Goal: Task Accomplishment & Management: Use online tool/utility

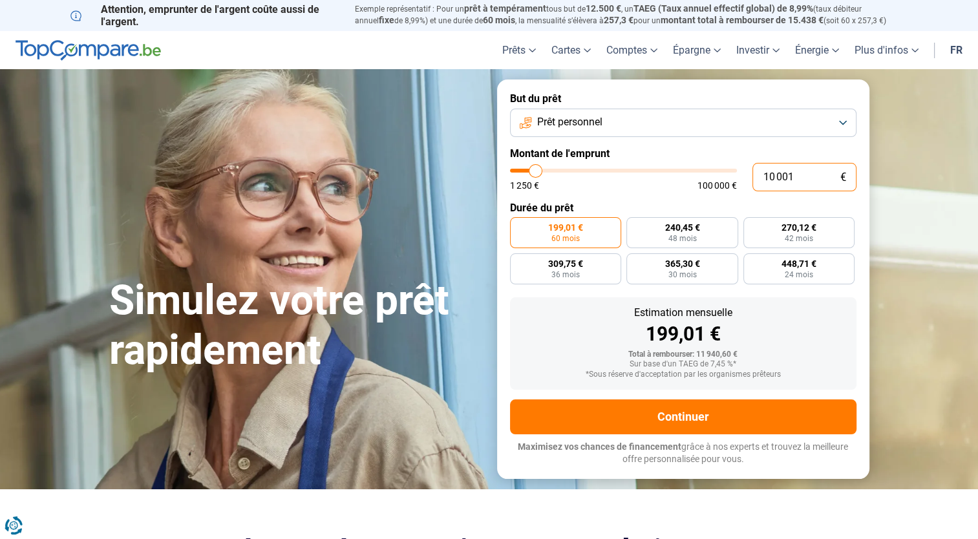
click at [769, 177] on input "10 001" at bounding box center [804, 177] width 104 height 28
type input "1 001"
type input "1250"
type input "15 001"
click at [802, 182] on input "15 001" at bounding box center [804, 177] width 104 height 28
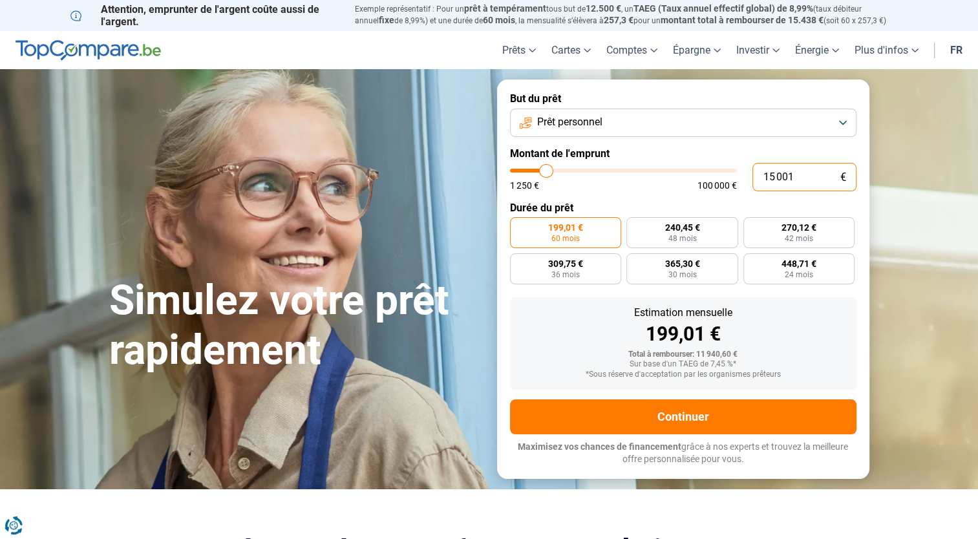
type input "15000"
radio input "false"
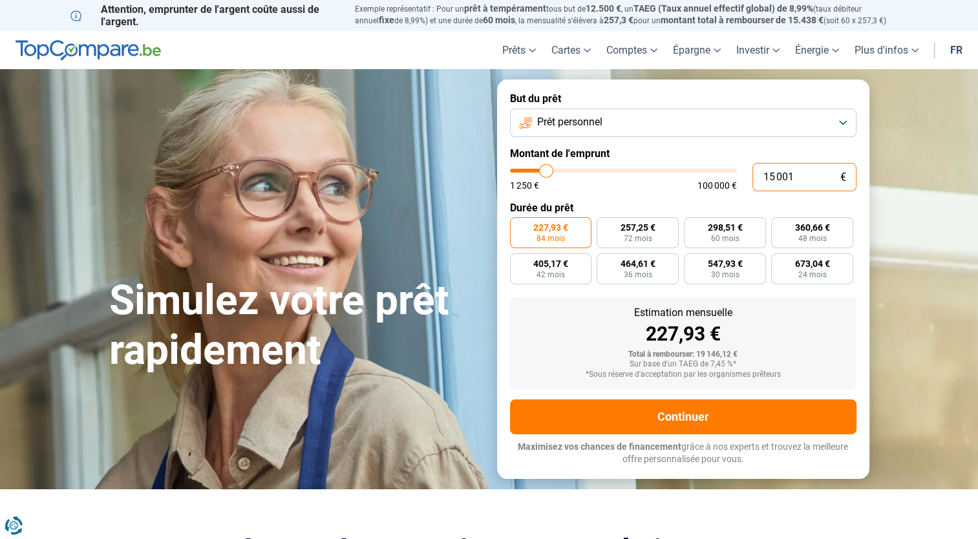
type input "1 500"
type input "1500"
type input "15 000"
type input "15000"
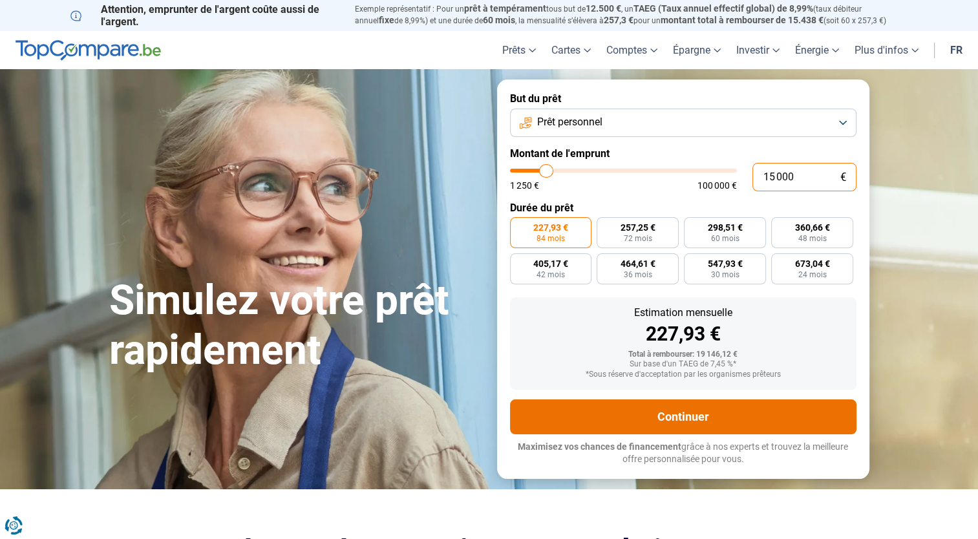
radio input "true"
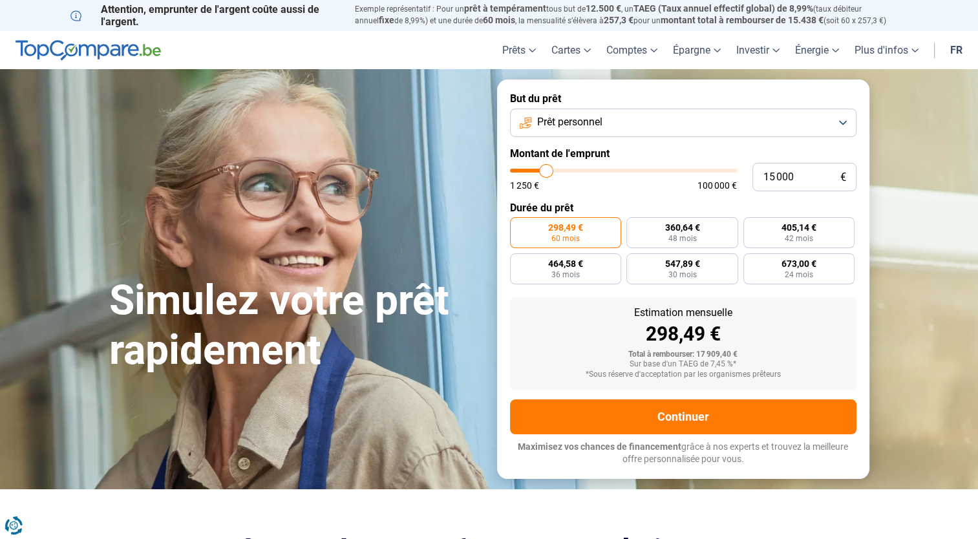
click at [840, 118] on button "Prêt personnel" at bounding box center [683, 123] width 346 height 28
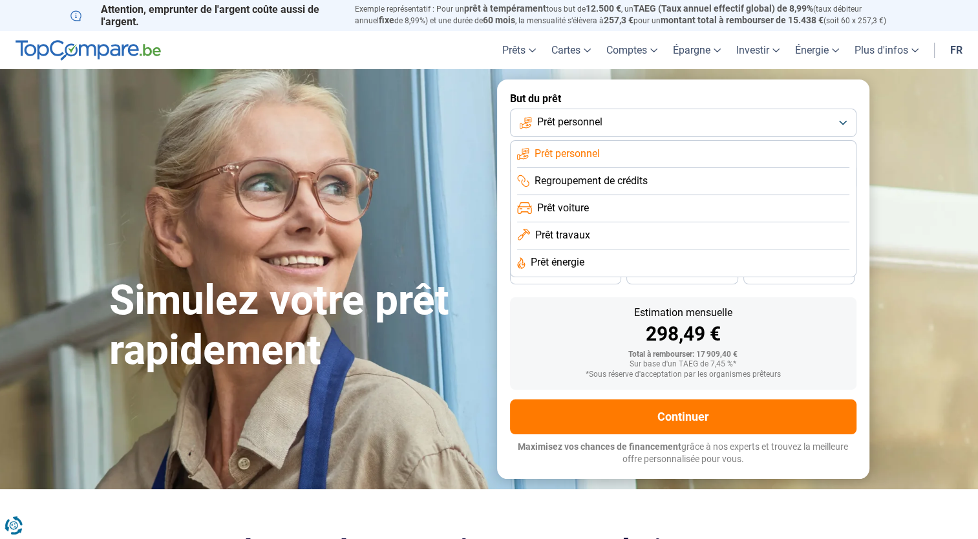
click at [581, 185] on span "Regroupement de crédits" at bounding box center [590, 181] width 113 height 14
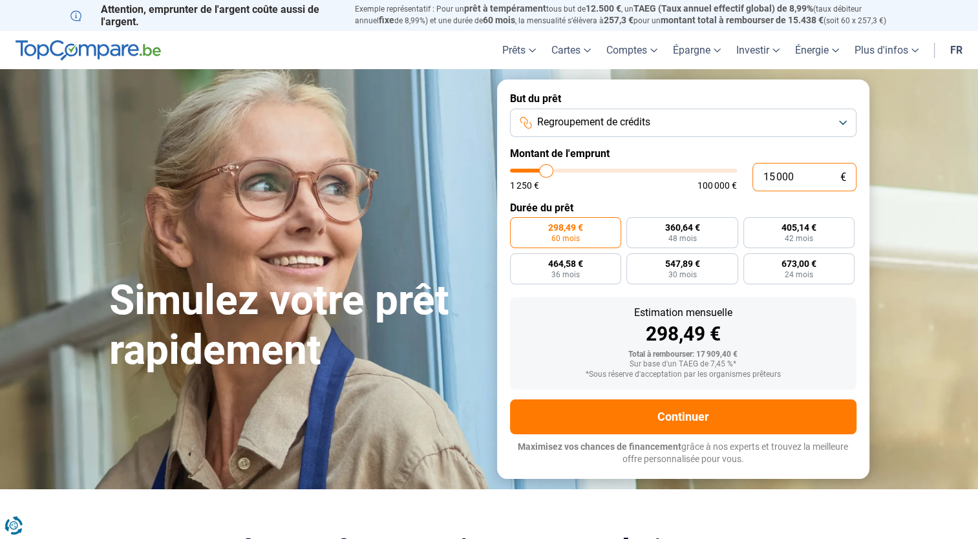
drag, startPoint x: 809, startPoint y: 178, endPoint x: 733, endPoint y: 180, distance: 75.6
click at [733, 180] on div "15 000 € 1 250 € 100 000 €" at bounding box center [683, 177] width 346 height 28
type input "2"
type input "1250"
type input "25"
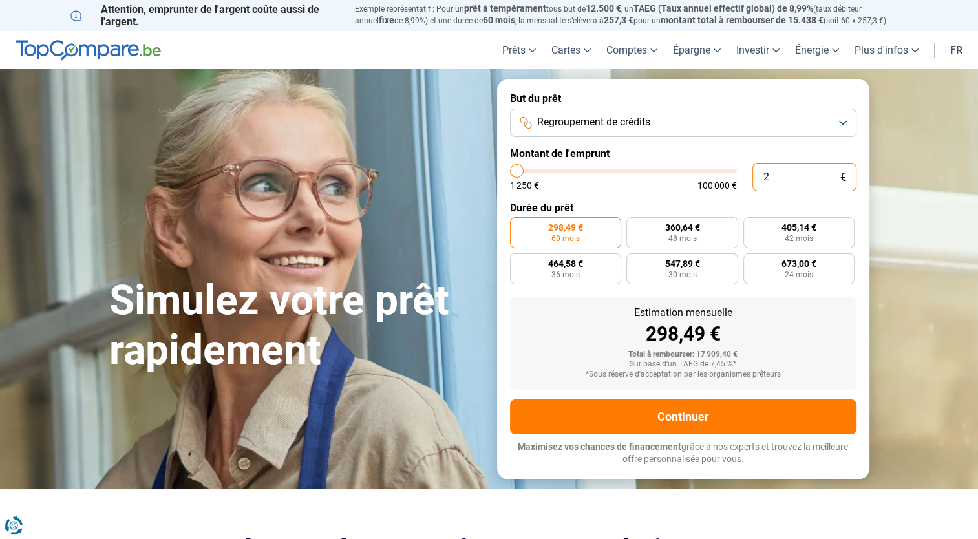
type input "1250"
type input "250"
type input "1250"
type input "2 500"
type input "2500"
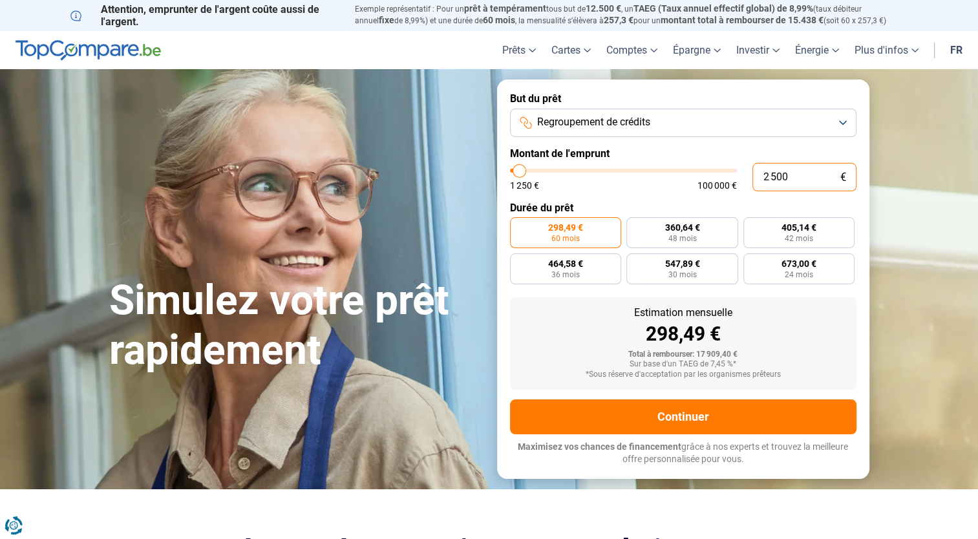
type input "25 000"
type input "25000"
type input "250 000"
type input "100000"
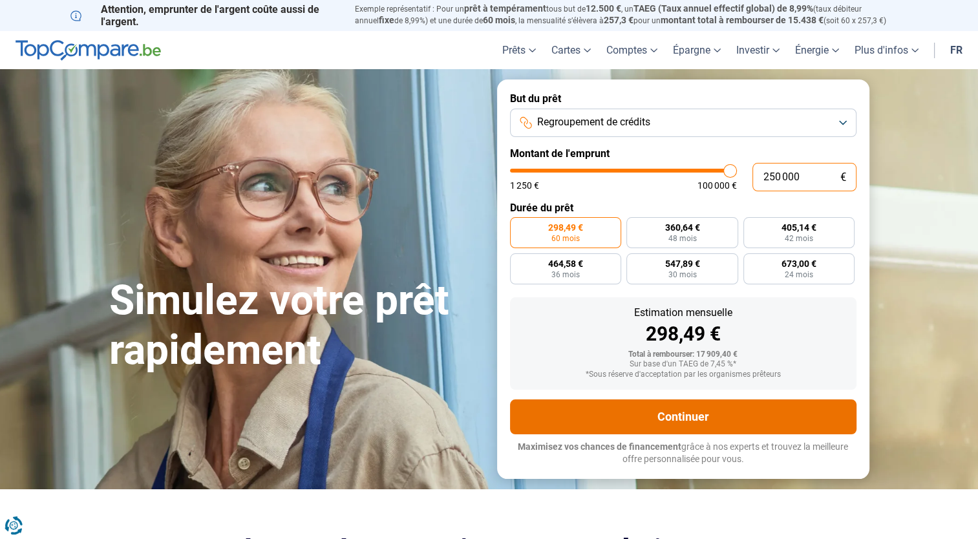
type input "100 000"
type input "100000"
radio input "false"
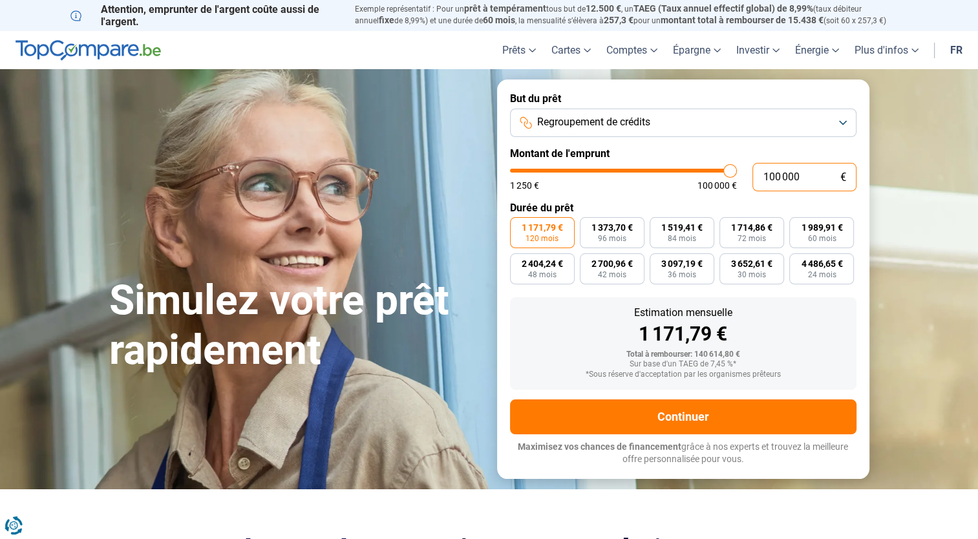
click at [771, 180] on input "100 000" at bounding box center [804, 177] width 104 height 28
click at [809, 175] on input "100 000" at bounding box center [804, 177] width 104 height 28
drag, startPoint x: 799, startPoint y: 180, endPoint x: 718, endPoint y: 178, distance: 81.4
click at [718, 178] on div "100 000 € 1 250 € 100 000 €" at bounding box center [683, 177] width 346 height 28
type input "9"
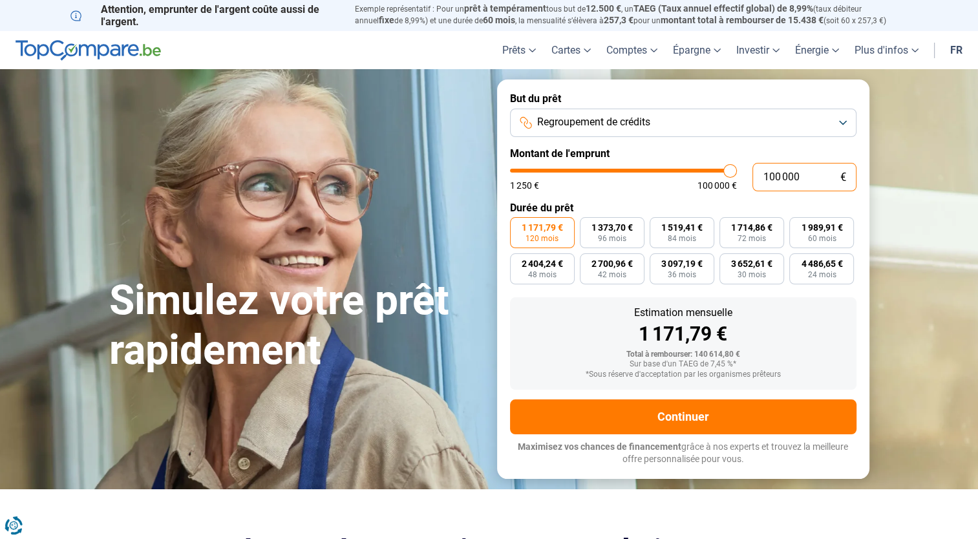
type input "1250"
type input "97"
type input "1250"
type input "971"
type input "1250"
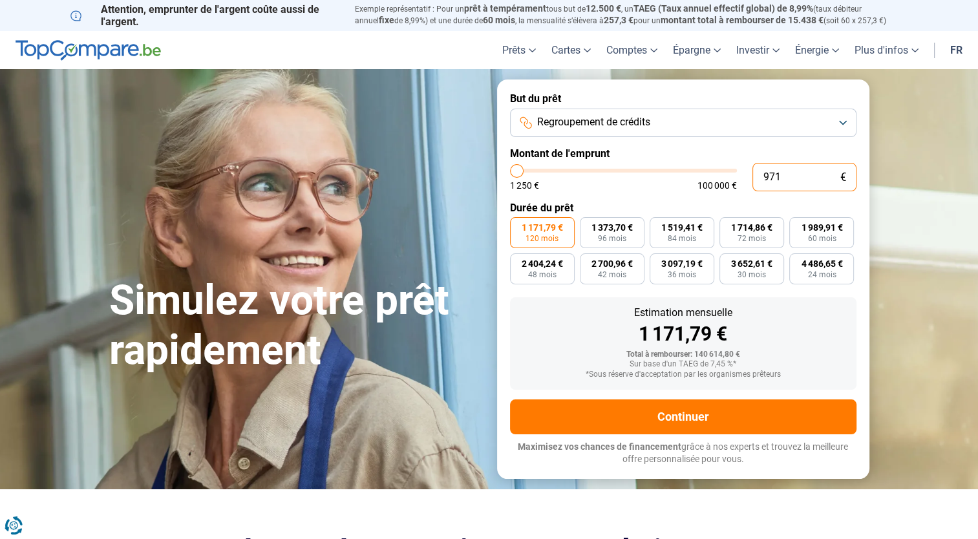
type input "9 714"
type input "9750"
type input "97 147"
type input "97250"
type input "97 147"
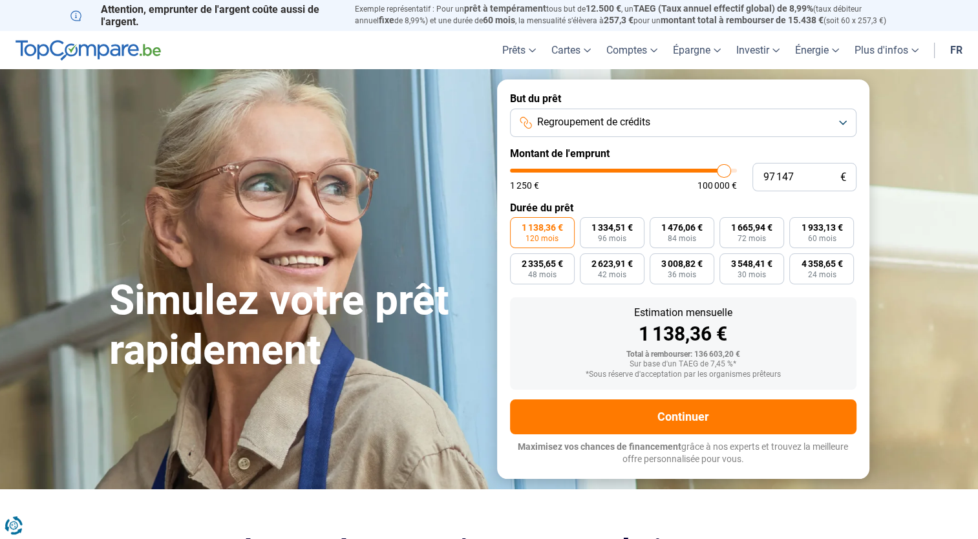
click at [641, 209] on label "Durée du prêt" at bounding box center [683, 208] width 346 height 12
drag, startPoint x: 786, startPoint y: 177, endPoint x: 805, endPoint y: 177, distance: 19.4
click at [796, 177] on input "97 147" at bounding box center [804, 177] width 104 height 28
click at [811, 175] on input "97 147" at bounding box center [804, 177] width 104 height 28
drag, startPoint x: 815, startPoint y: 177, endPoint x: 728, endPoint y: 171, distance: 87.4
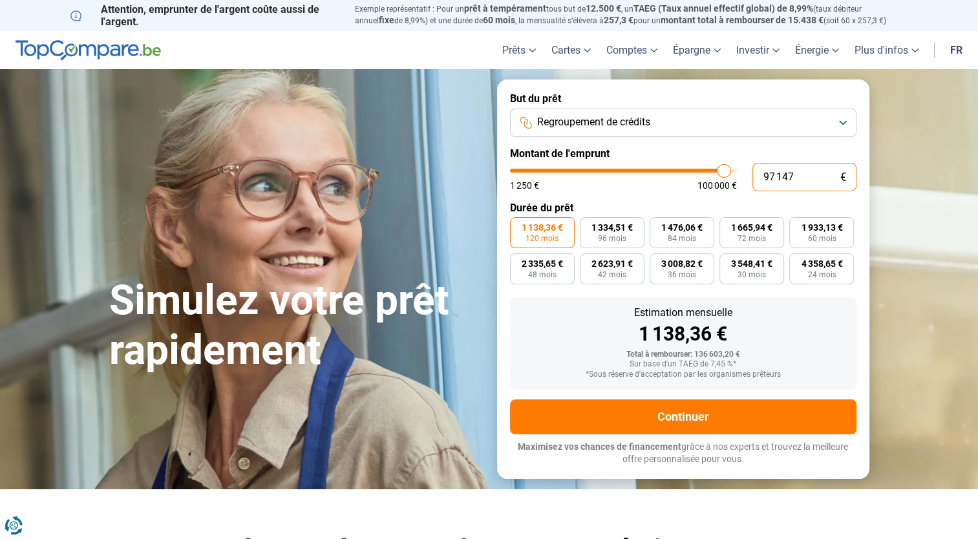
click at [728, 171] on div "97 147 € 1 250 € 100 000 €" at bounding box center [683, 177] width 346 height 28
type input "97250"
type input "1"
type input "1250"
type input "10"
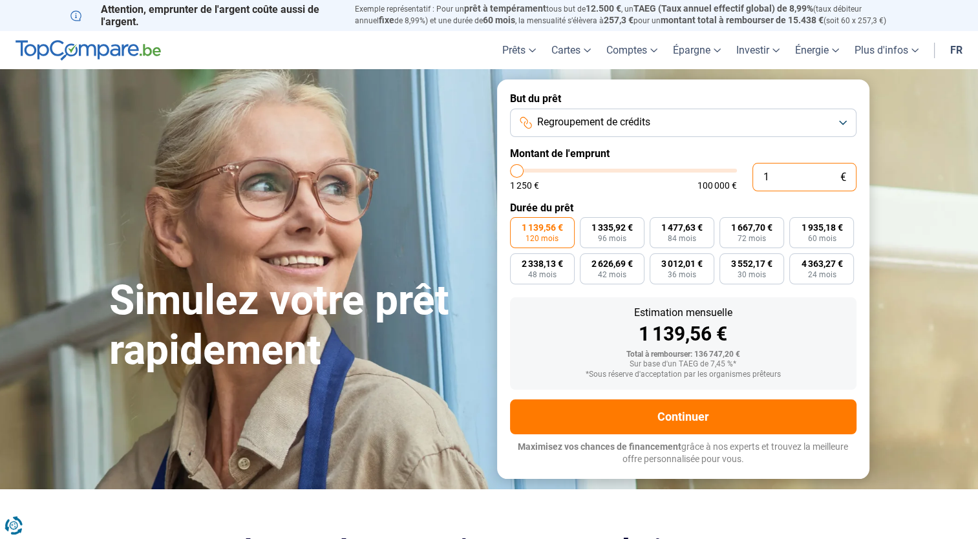
type input "1250"
type input "100"
type input "1250"
type input "1 000"
type input "1250"
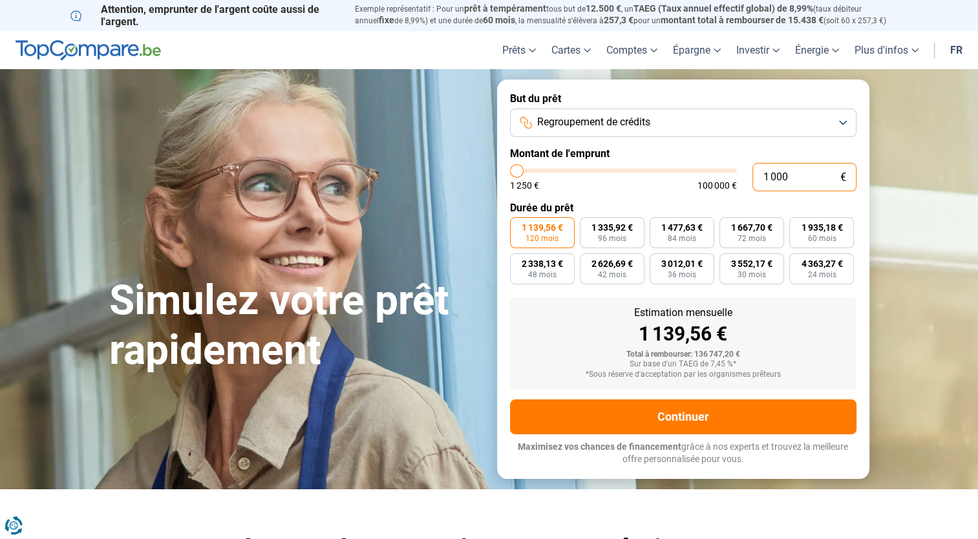
type input "10 000"
type input "10000"
type input "100 000"
type input "100000"
type input "100 000"
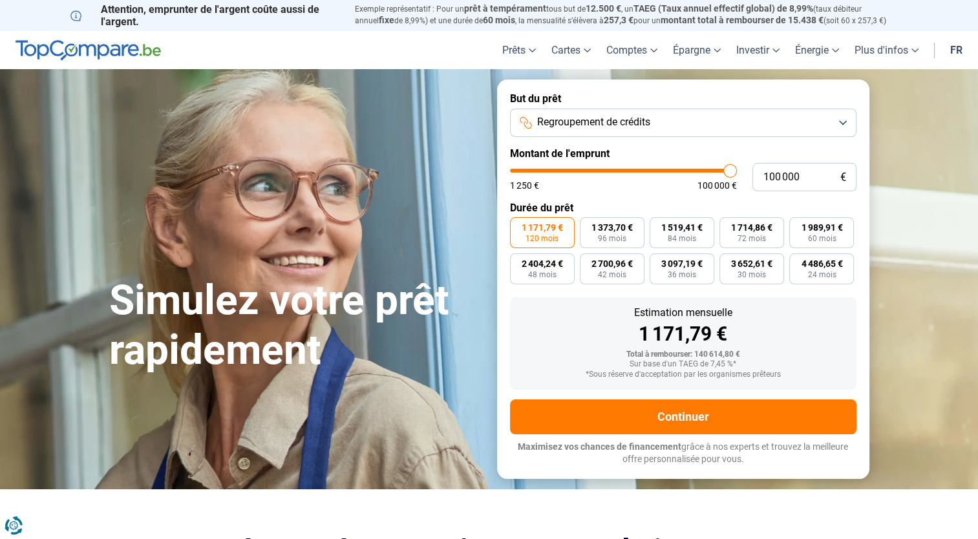
click at [666, 196] on form "But du prêt Regroupement de crédits Montant de l'emprunt 100 000 € 1 250 € 100 …" at bounding box center [683, 278] width 372 height 399
